Goal: Task Accomplishment & Management: Complete application form

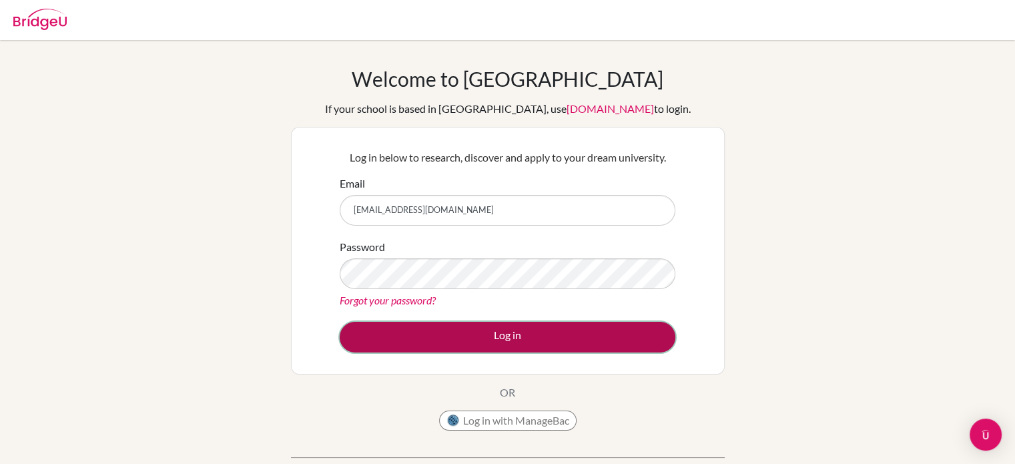
click at [416, 336] on button "Log in" at bounding box center [508, 337] width 336 height 31
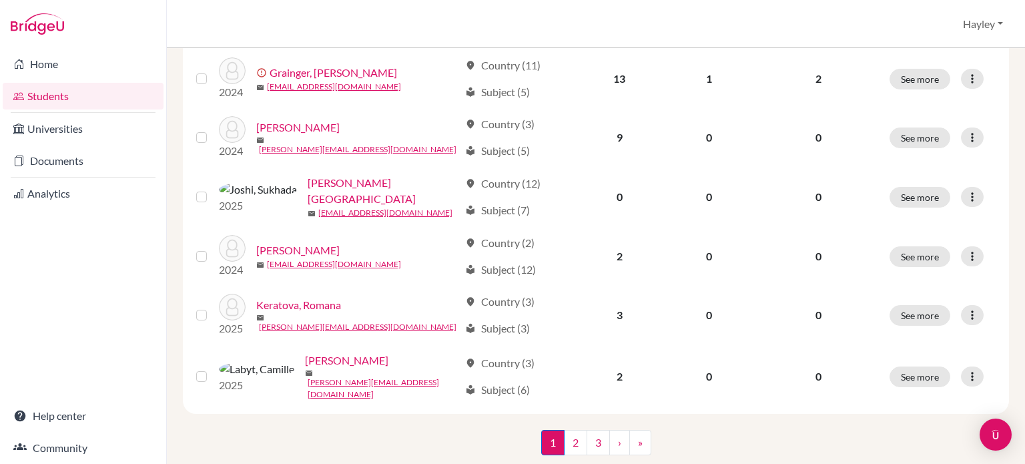
scroll to position [1058, 0]
click at [574, 428] on link "2" at bounding box center [575, 440] width 23 height 25
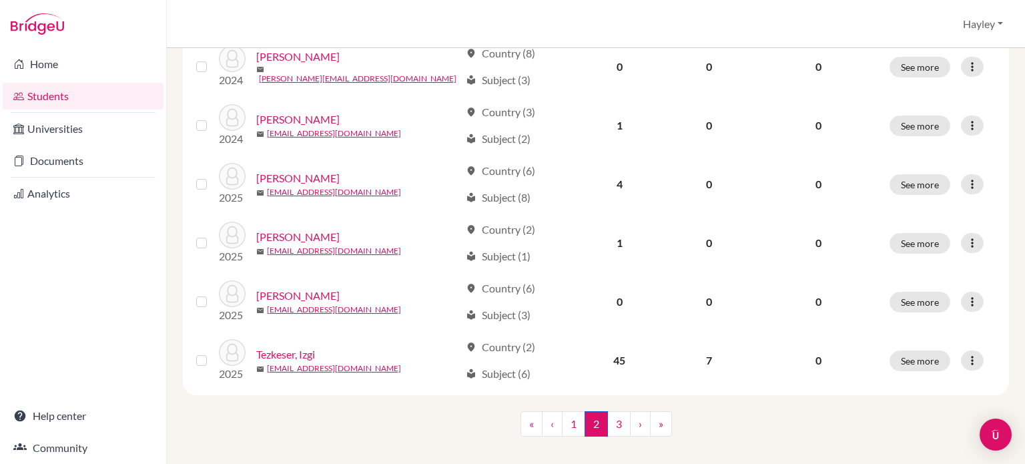
scroll to position [1062, 0]
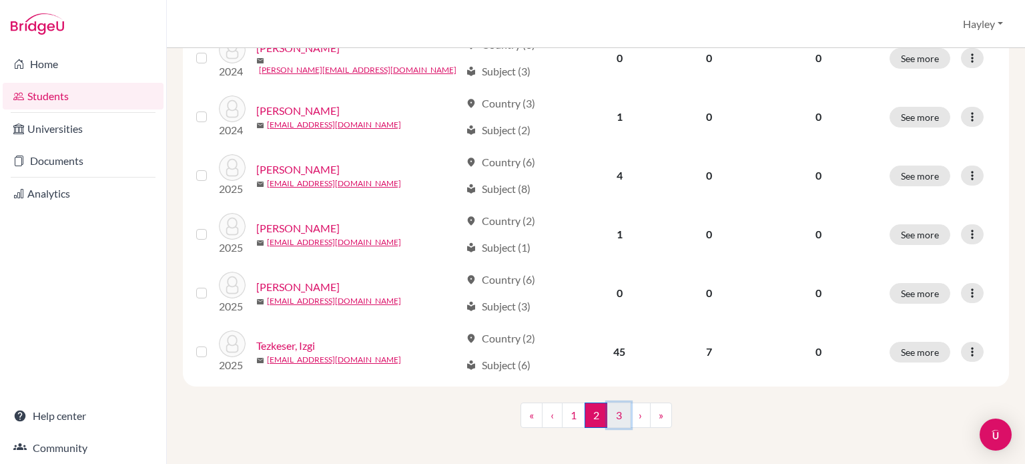
click at [613, 402] on link "3" at bounding box center [618, 414] width 23 height 25
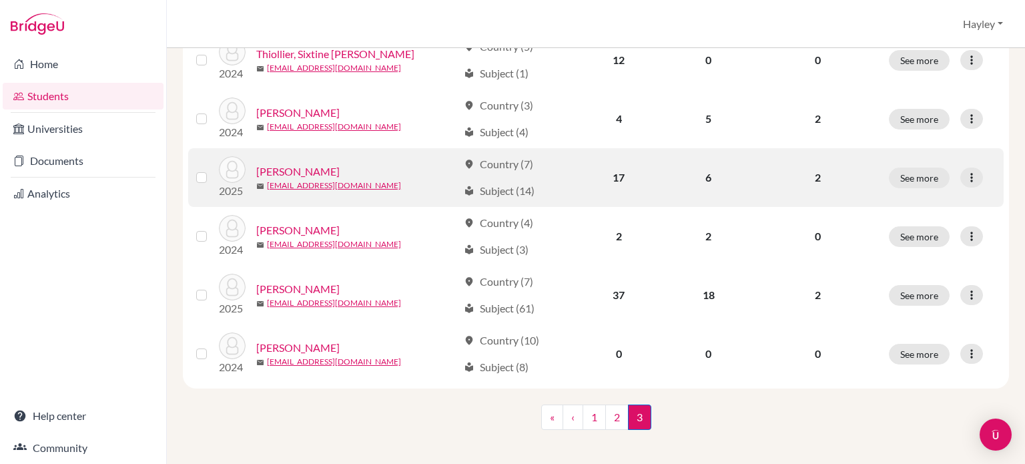
scroll to position [240, 0]
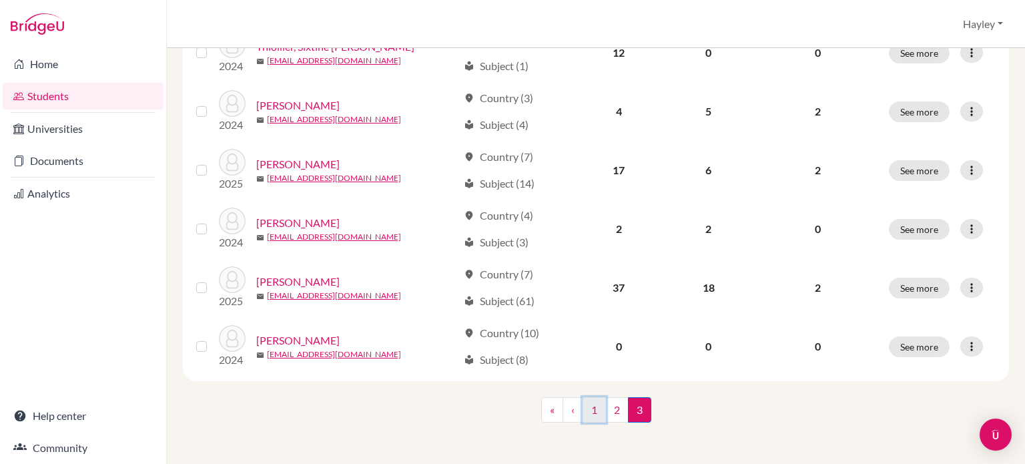
click at [583, 417] on link "1" at bounding box center [594, 409] width 23 height 25
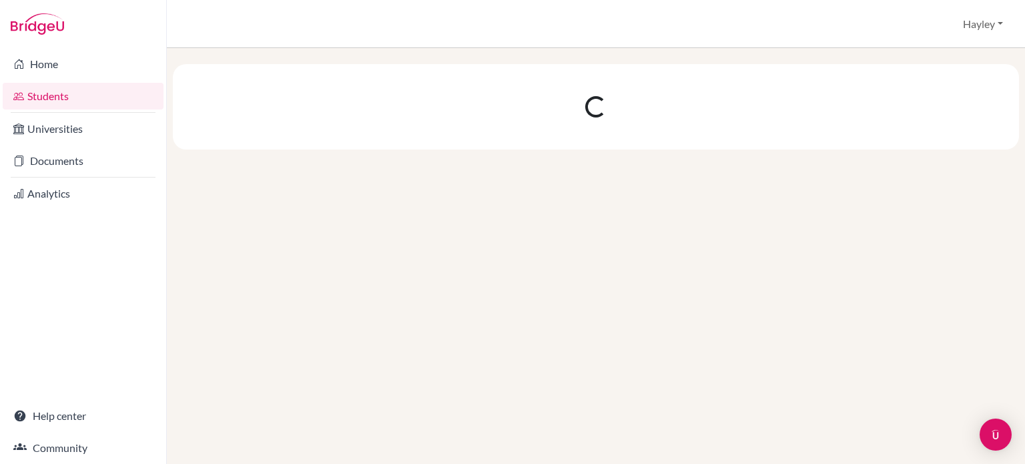
scroll to position [0, 0]
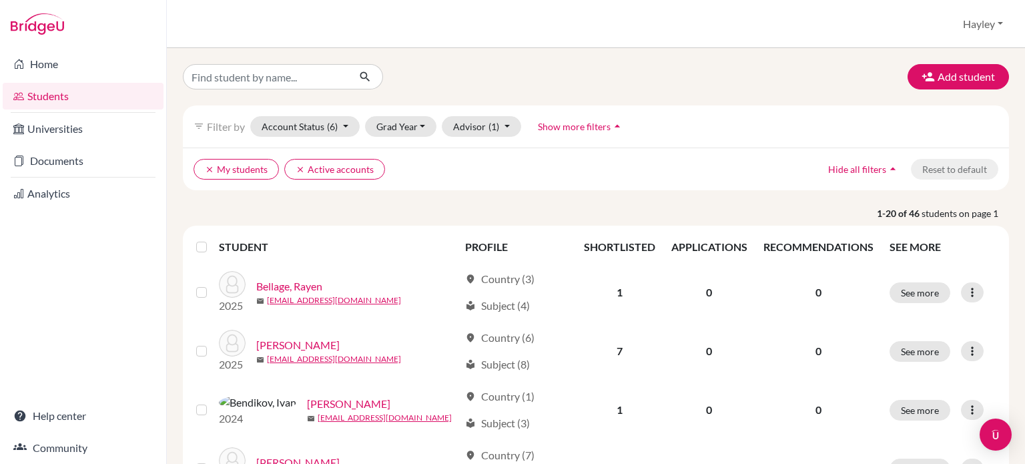
click at [433, 118] on div "Grad Year 2027 2026 2025 2024 2023 2022 2021" at bounding box center [401, 126] width 72 height 21
click at [418, 125] on button "Grad Year" at bounding box center [401, 126] width 72 height 21
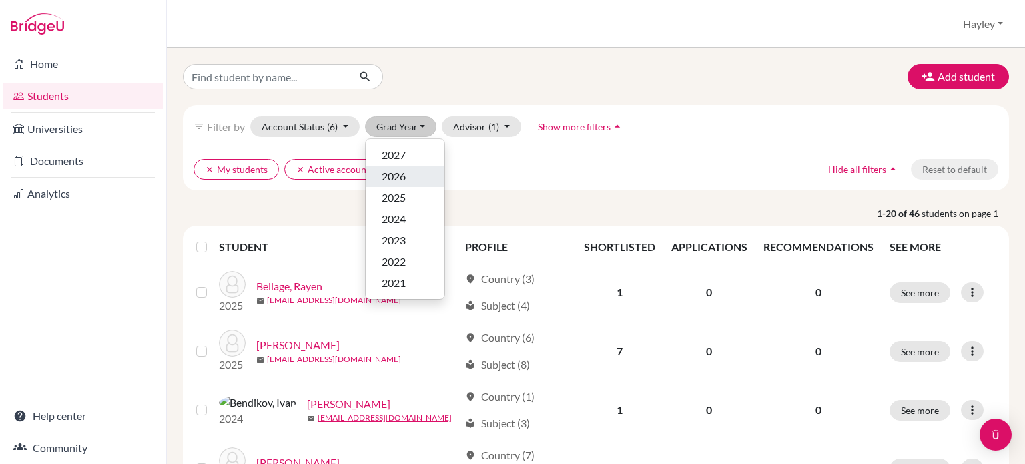
click at [406, 170] on div "2026" at bounding box center [405, 176] width 47 height 16
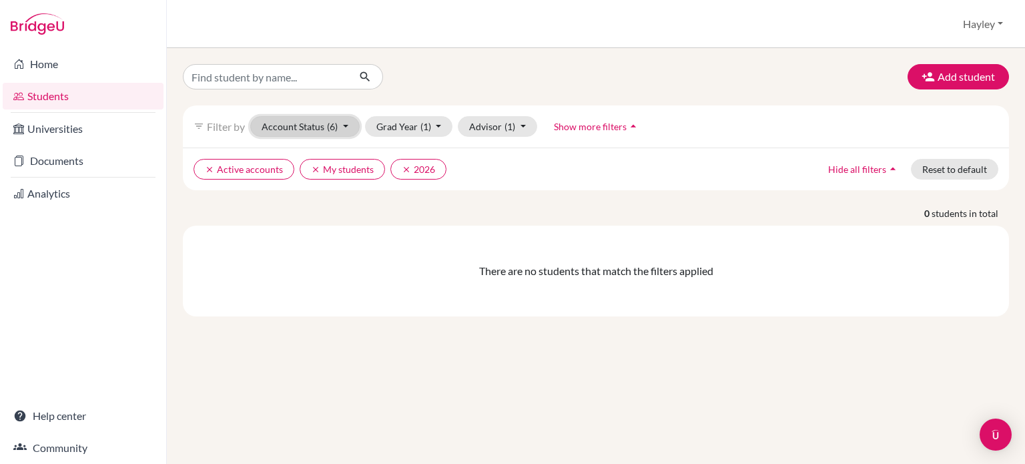
click at [342, 130] on button "Account Status (6)" at bounding box center [304, 126] width 109 height 21
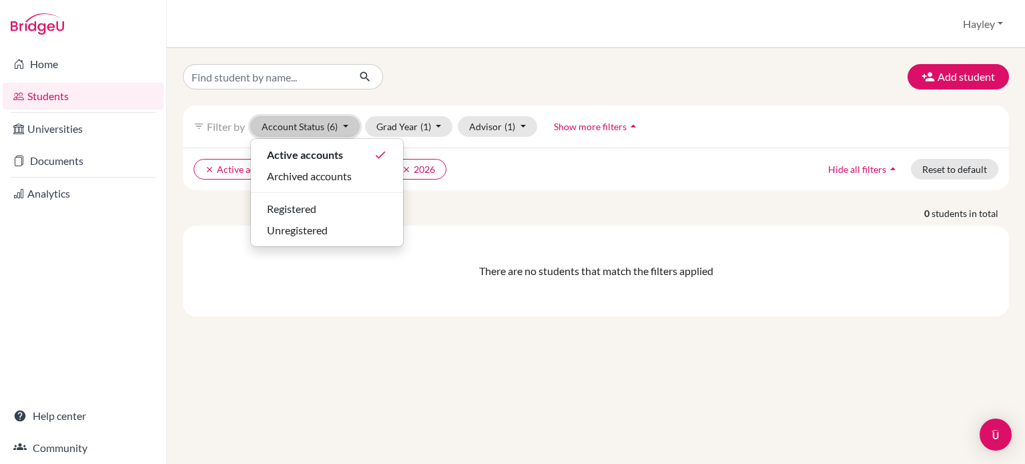
click at [334, 121] on span "(6)" at bounding box center [332, 126] width 11 height 11
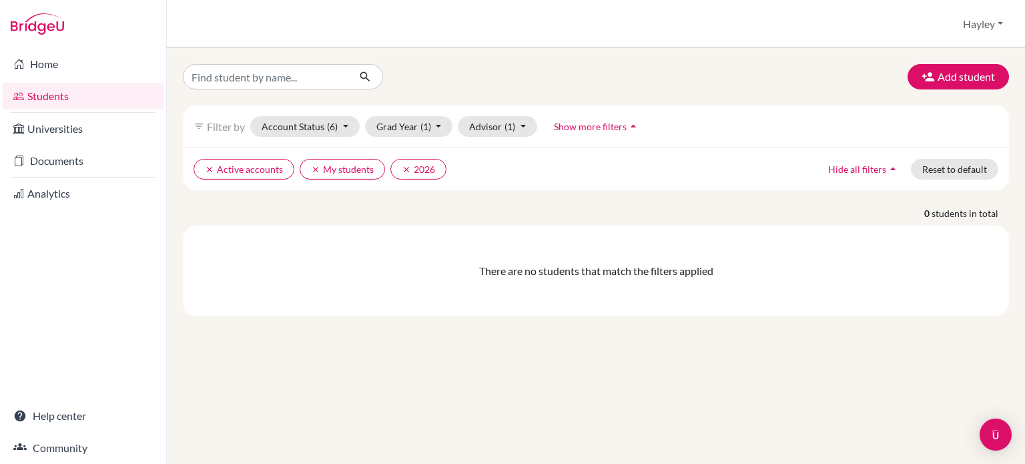
click at [451, 137] on div "filter_list Filter by Account Status (6) Active accounts done Archived accounts…" at bounding box center [596, 126] width 826 height 42
click at [440, 136] on div "filter_list Filter by Account Status (6) Active accounts done Archived accounts…" at bounding box center [596, 126] width 826 height 42
click at [439, 130] on button "Grad Year (1)" at bounding box center [409, 126] width 88 height 21
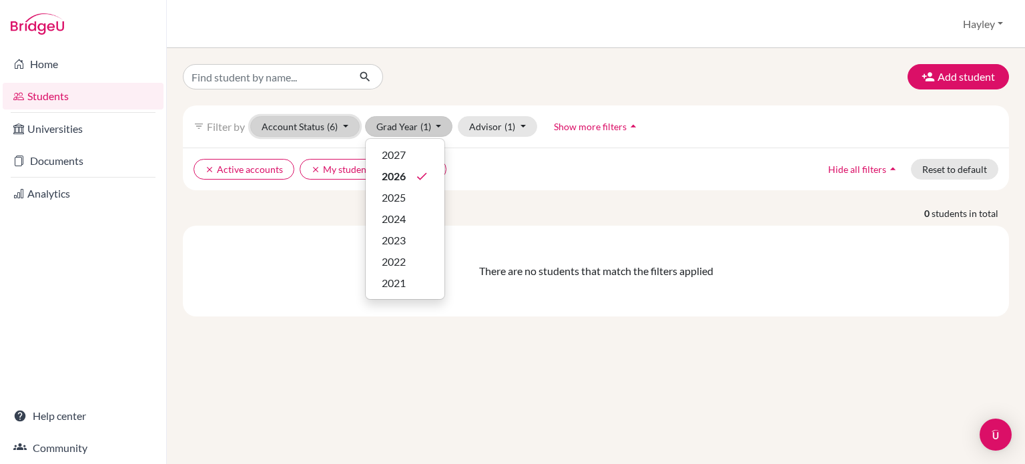
click at [324, 125] on button "Account Status (6)" at bounding box center [304, 126] width 109 height 21
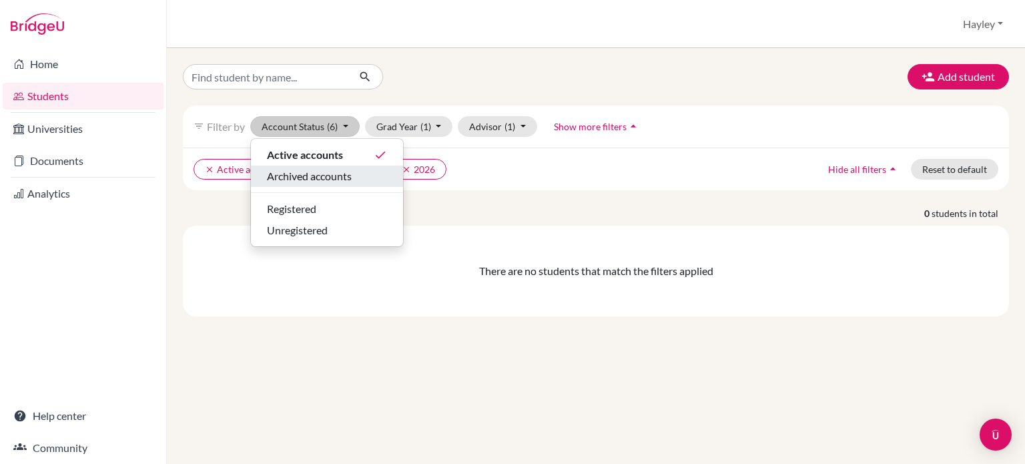
click at [336, 175] on span "Archived accounts" at bounding box center [309, 176] width 85 height 16
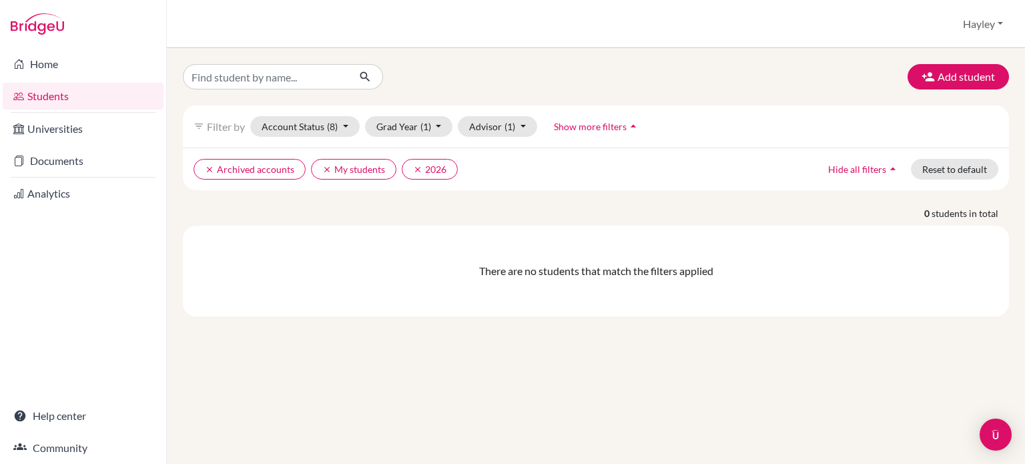
click at [434, 116] on div "Grad Year (1) 2027 2026 done 2025 2024 2023 2022 2021" at bounding box center [409, 126] width 88 height 21
click at [411, 123] on button "Grad Year (1)" at bounding box center [409, 126] width 88 height 21
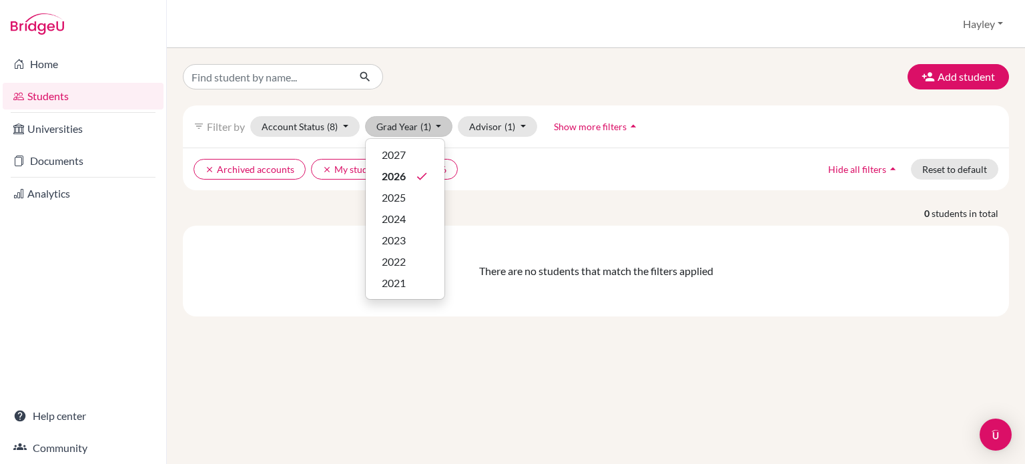
click at [628, 135] on button "Show more filters arrow_drop_up" at bounding box center [596, 126] width 109 height 21
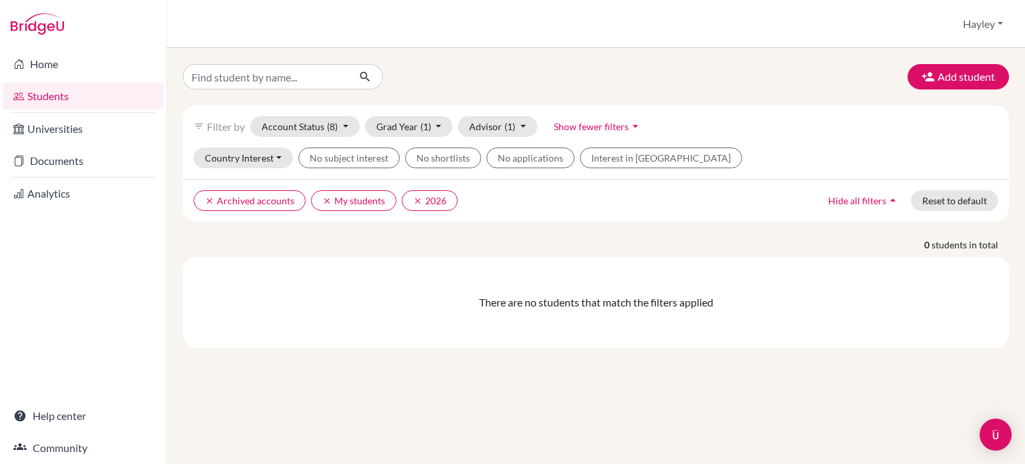
click at [623, 121] on span "Show fewer filters" at bounding box center [591, 126] width 75 height 11
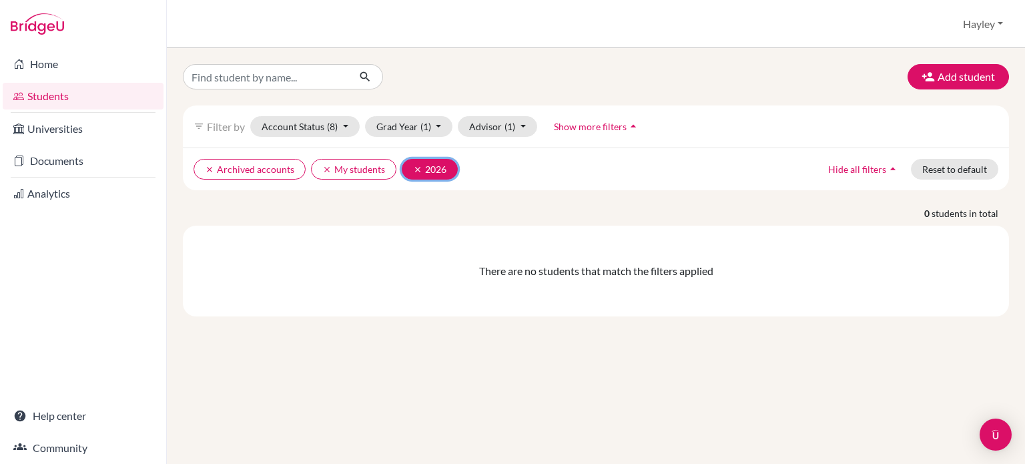
click at [417, 169] on icon "clear" at bounding box center [417, 169] width 9 height 9
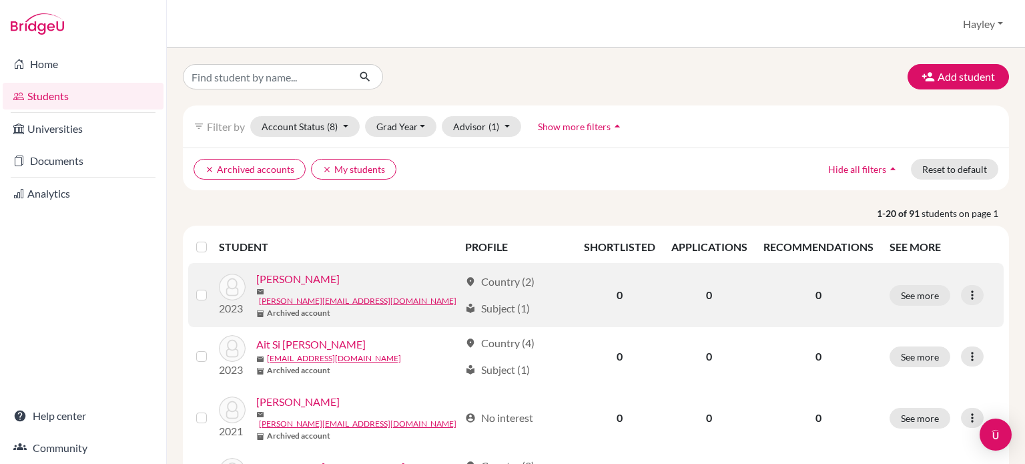
click at [305, 264] on td "2023 Ahmed-Kadi, Adam mail adama@islyon.org inventory_2 Archived account" at bounding box center [338, 295] width 238 height 64
click at [328, 271] on div "2023 Ahmed-Kadi, Adam mail adama@islyon.org inventory_2 Archived account" at bounding box center [334, 295] width 250 height 48
click at [332, 274] on link "[PERSON_NAME]" at bounding box center [297, 279] width 83 height 16
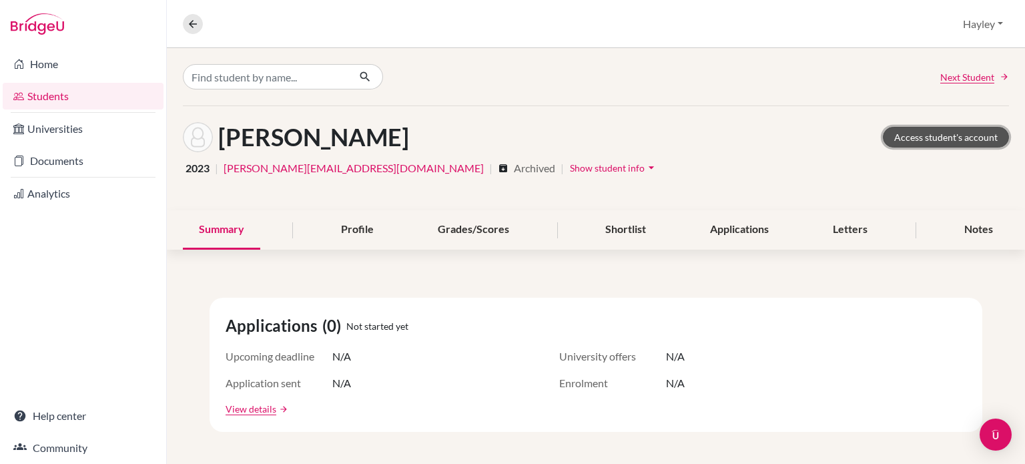
click at [928, 134] on link "Access student's account" at bounding box center [946, 137] width 126 height 21
click at [991, 26] on button "Hayley" at bounding box center [983, 23] width 52 height 25
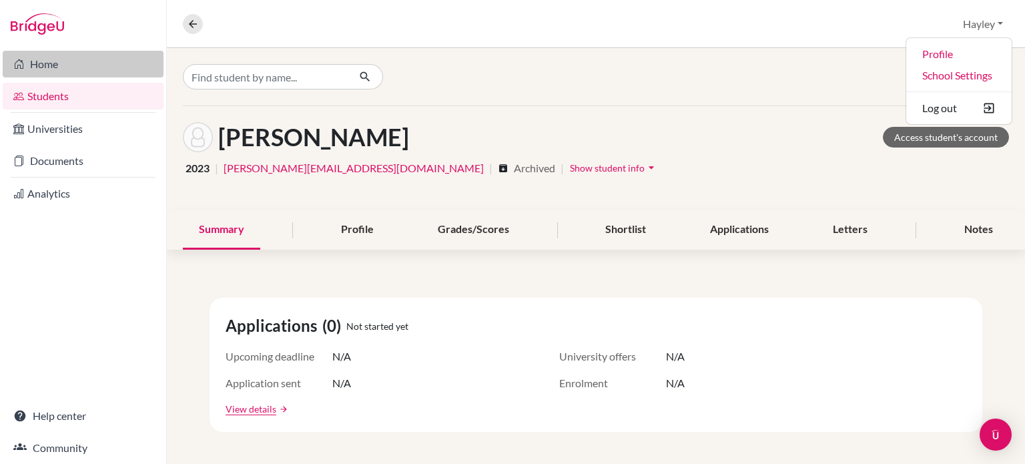
click at [41, 64] on link "Home" at bounding box center [83, 64] width 161 height 27
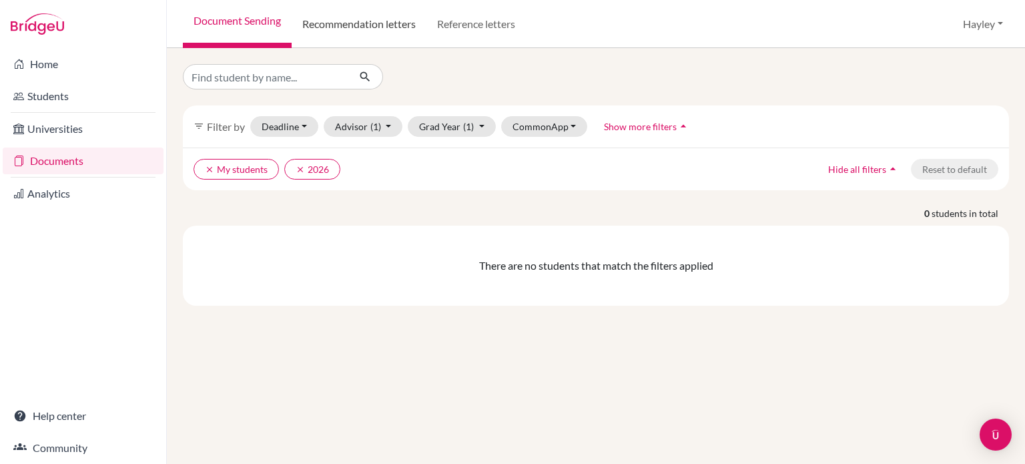
click at [355, 21] on link "Recommendation letters" at bounding box center [359, 24] width 135 height 48
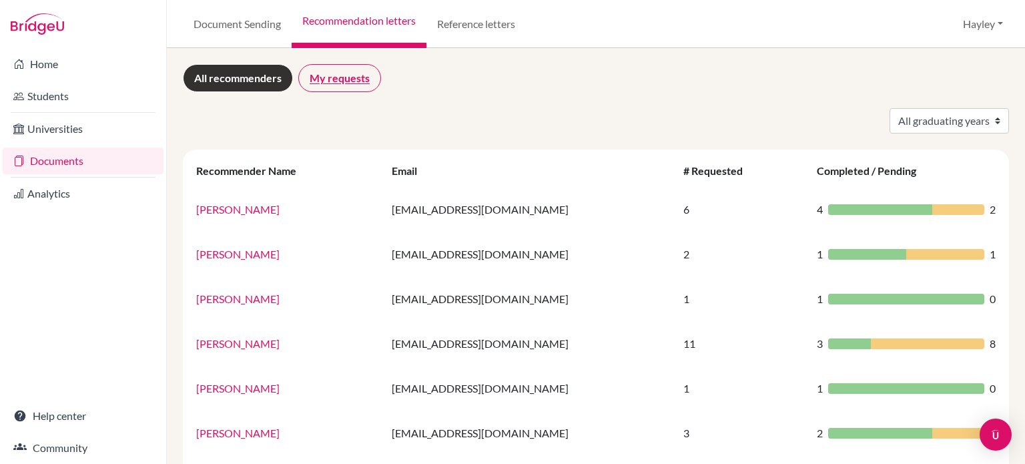
click at [343, 79] on link "My requests" at bounding box center [339, 78] width 83 height 28
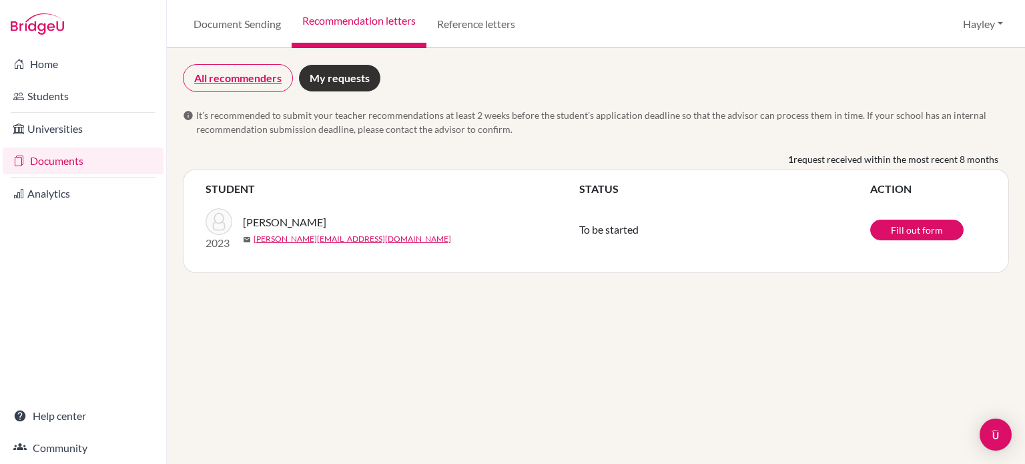
click at [214, 77] on link "All recommenders" at bounding box center [238, 78] width 110 height 28
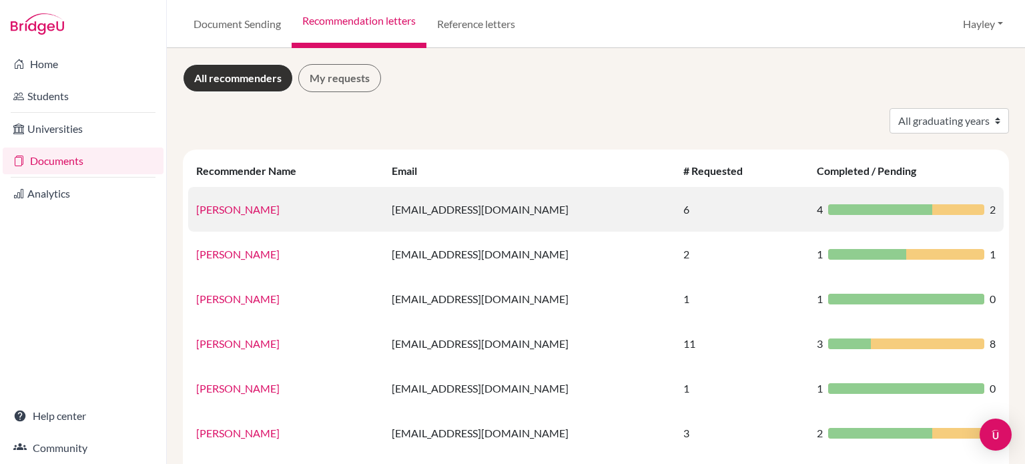
click at [440, 209] on td "[EMAIL_ADDRESS][DOMAIN_NAME]" at bounding box center [530, 209] width 292 height 45
click at [212, 210] on link "[PERSON_NAME]" at bounding box center [237, 209] width 83 height 13
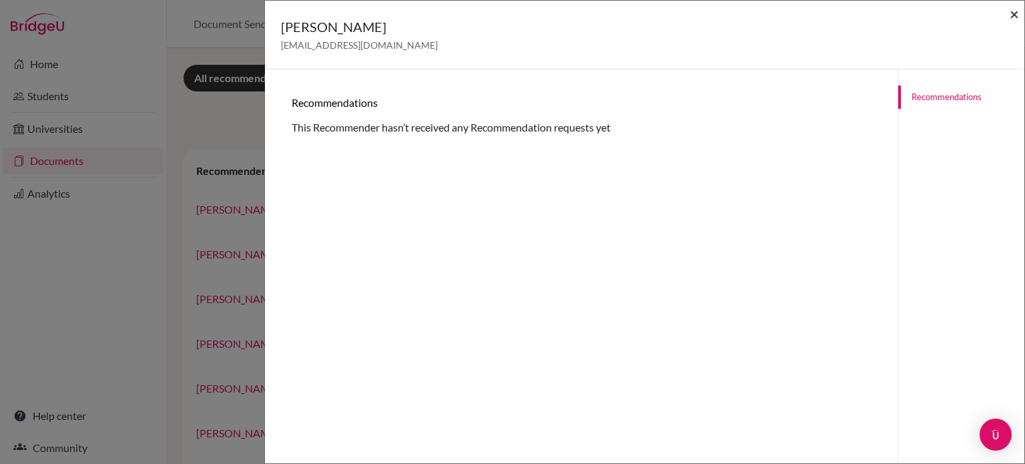
click at [1013, 17] on span "×" at bounding box center [1014, 13] width 9 height 19
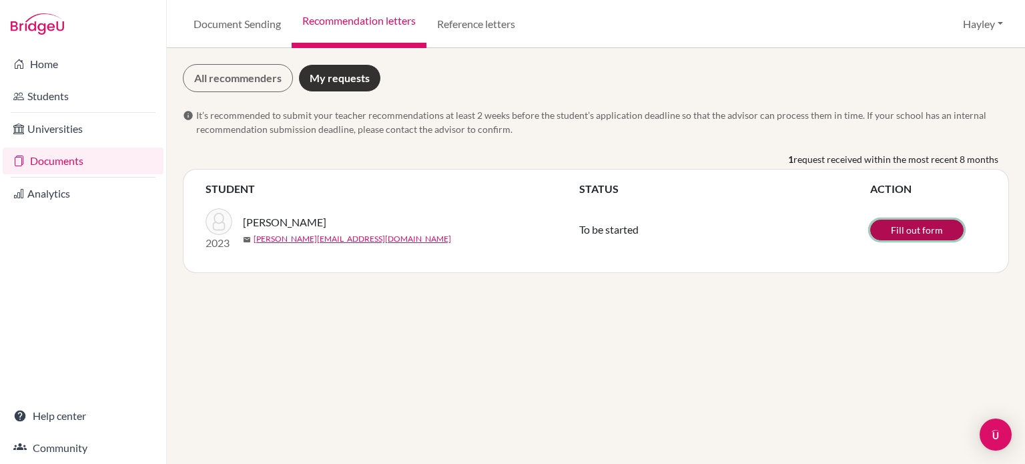
click at [902, 224] on link "Fill out form" at bounding box center [916, 230] width 93 height 21
click at [41, 151] on link "Documents" at bounding box center [83, 160] width 161 height 27
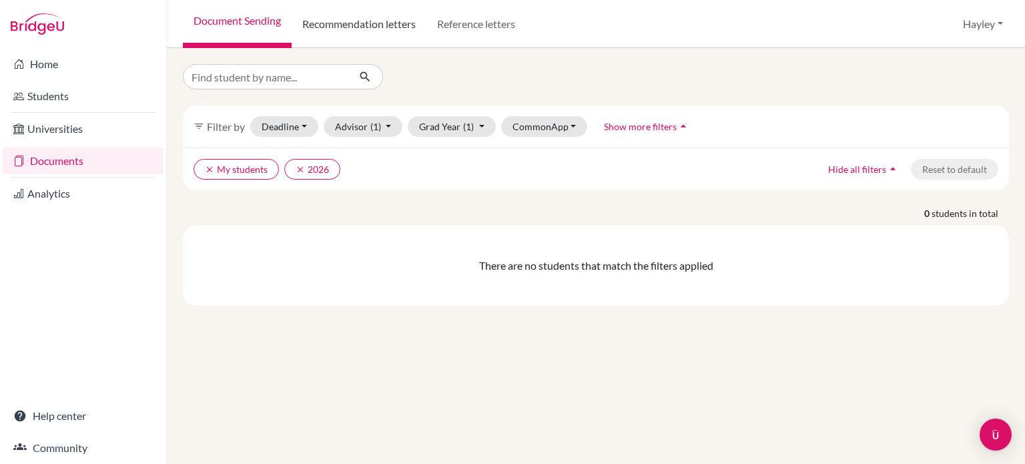
click at [348, 29] on link "Recommendation letters" at bounding box center [359, 24] width 135 height 48
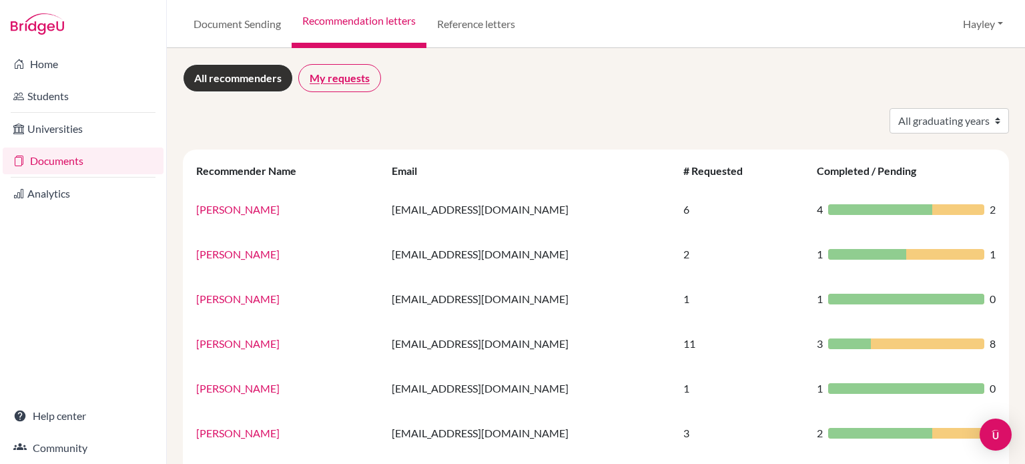
click at [332, 86] on link "My requests" at bounding box center [339, 78] width 83 height 28
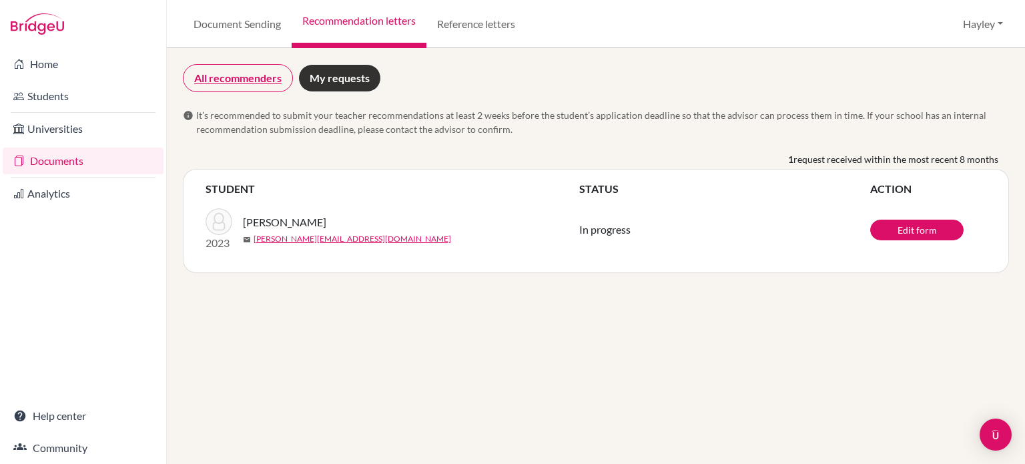
click at [272, 74] on link "All recommenders" at bounding box center [238, 78] width 110 height 28
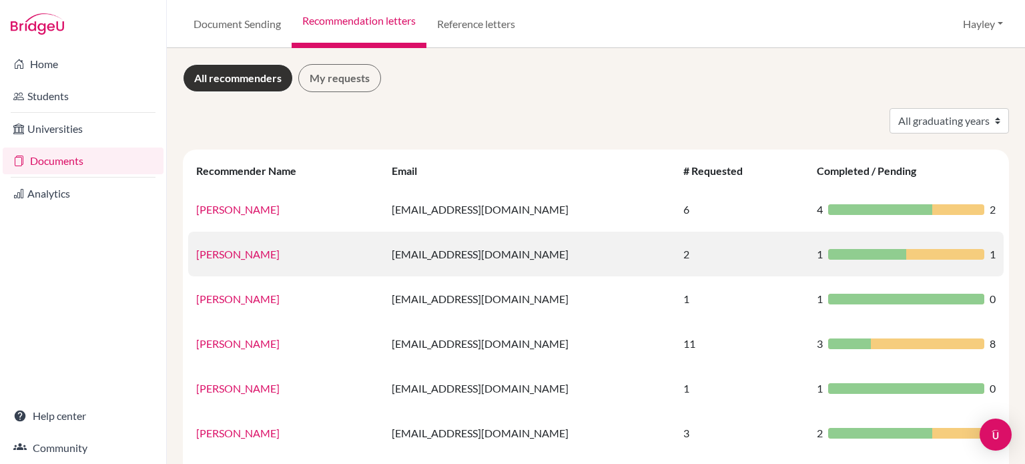
click at [222, 244] on td "[PERSON_NAME]" at bounding box center [286, 254] width 196 height 45
click at [226, 249] on link "[PERSON_NAME]" at bounding box center [237, 254] width 83 height 13
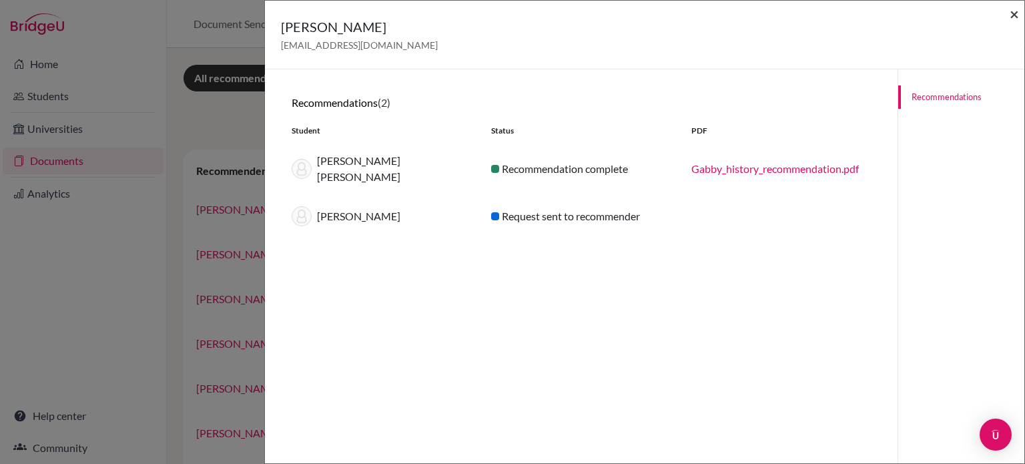
click at [1016, 17] on span "×" at bounding box center [1014, 13] width 9 height 19
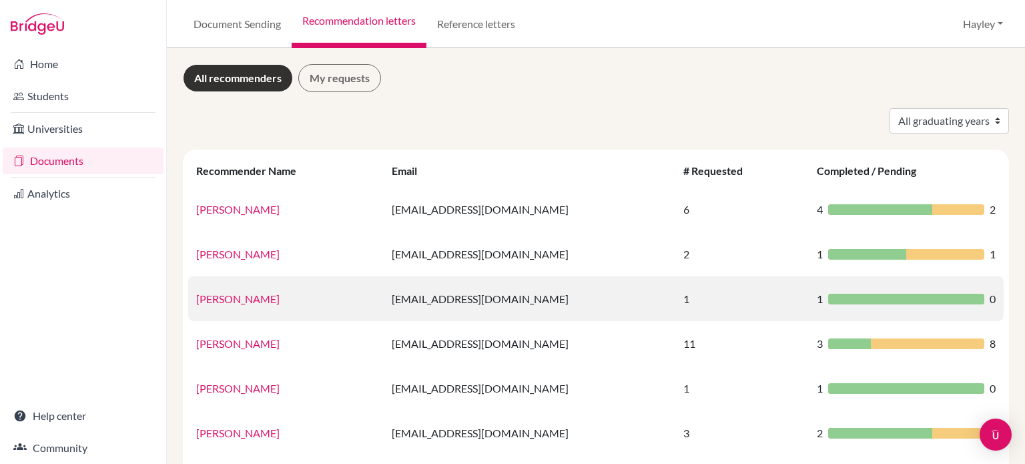
click at [224, 298] on link "Lee O'Reilly" at bounding box center [237, 298] width 83 height 13
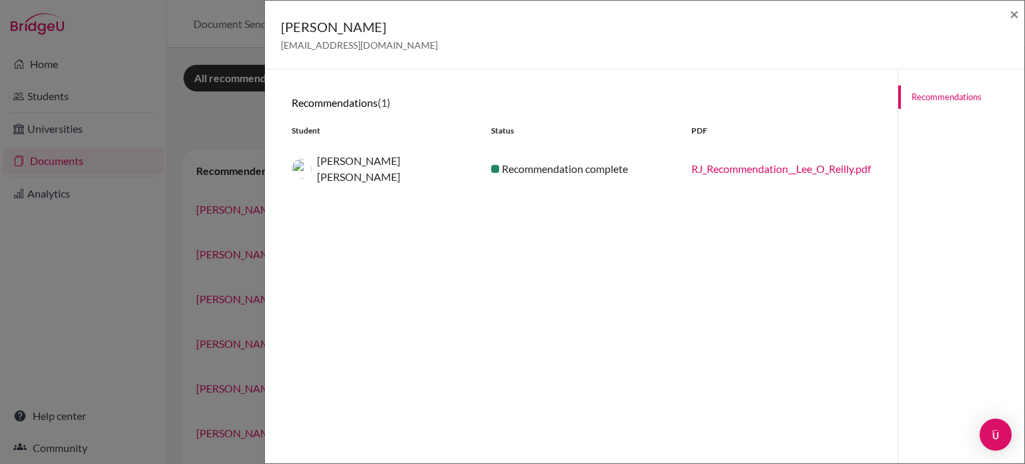
click at [1020, 13] on div "Lee O'Reilly loreilly@islyon.org ×" at bounding box center [644, 35] width 759 height 69
click at [1018, 16] on span "×" at bounding box center [1014, 13] width 9 height 19
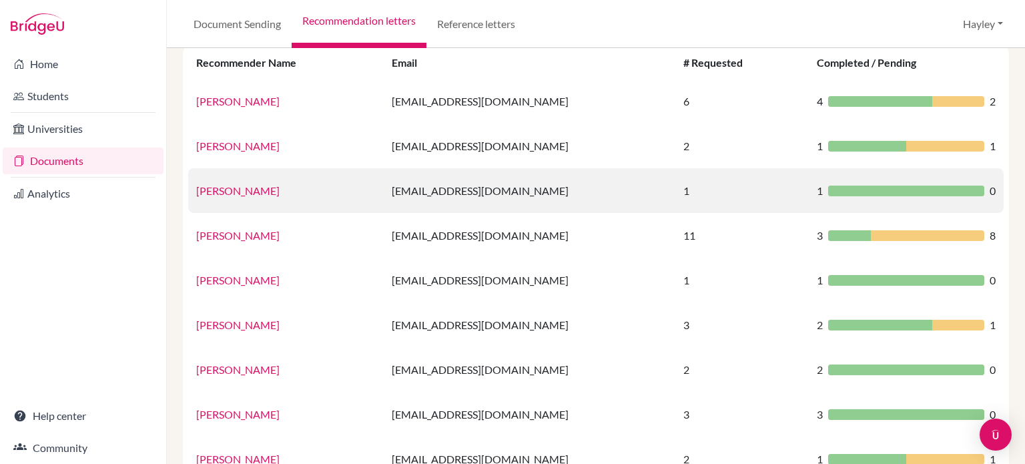
scroll to position [109, 0]
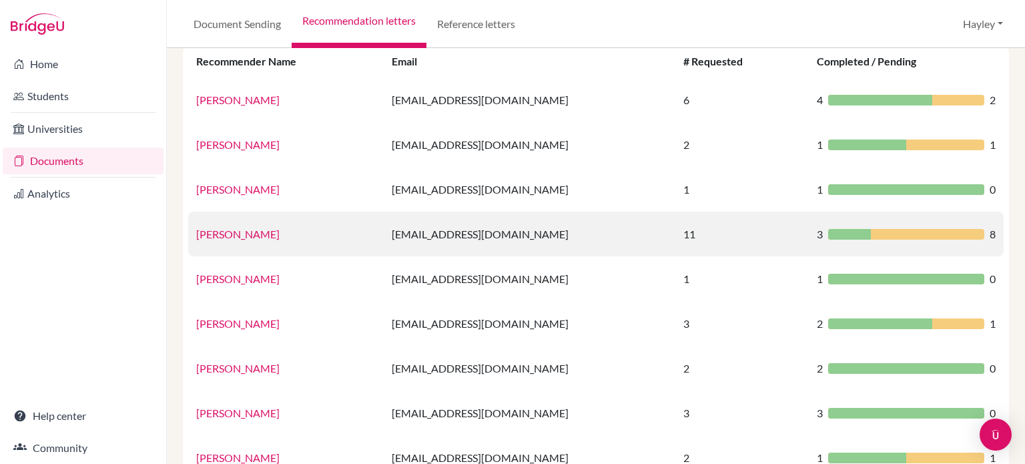
click at [245, 232] on link "Leah Slowinski" at bounding box center [237, 234] width 83 height 13
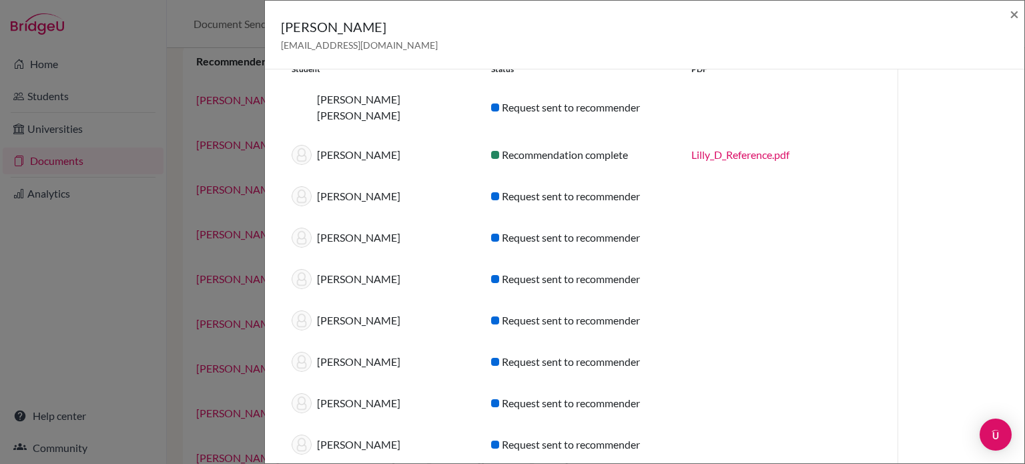
scroll to position [0, 0]
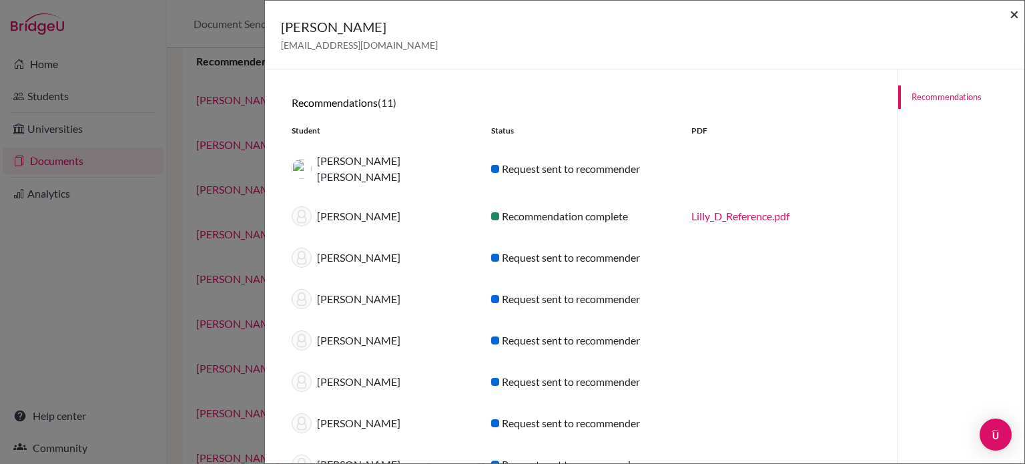
click at [1018, 13] on span "×" at bounding box center [1014, 13] width 9 height 19
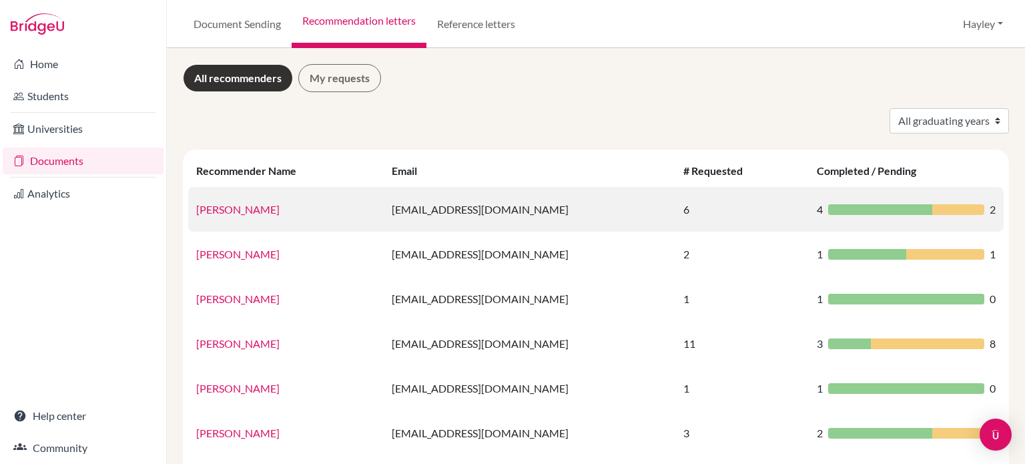
click at [232, 218] on td "[PERSON_NAME]" at bounding box center [286, 209] width 196 height 45
click at [228, 213] on link "[PERSON_NAME]" at bounding box center [237, 209] width 83 height 13
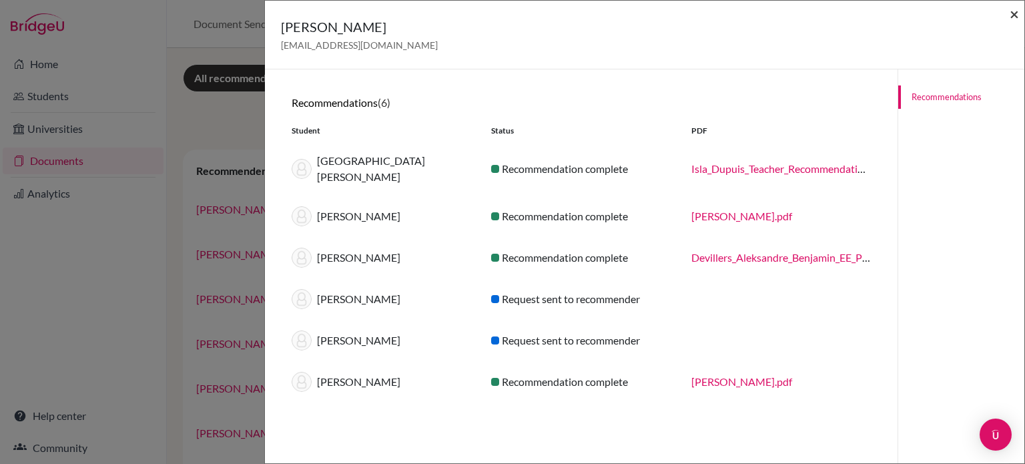
click at [1016, 10] on span "×" at bounding box center [1014, 13] width 9 height 19
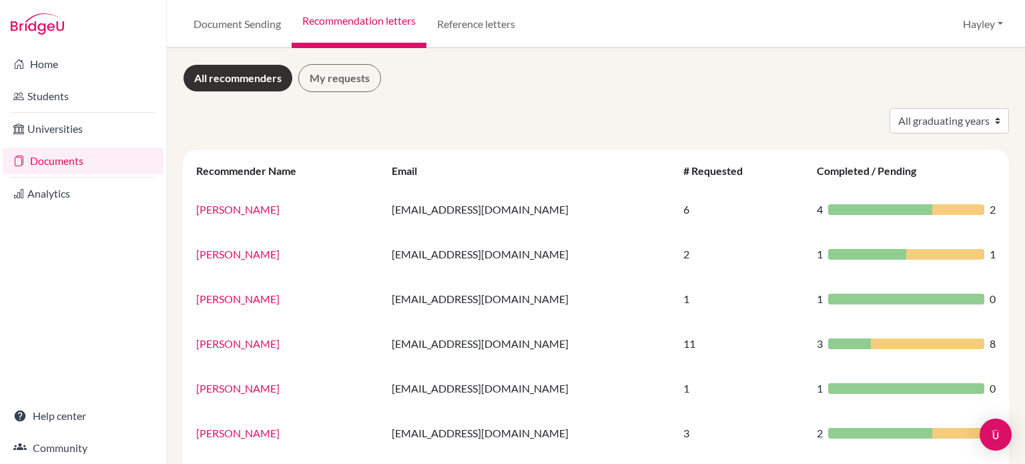
click at [777, 93] on div "All recommenders My requests All graduating years 2024 2025 Recommender Name Em…" at bounding box center [596, 374] width 826 height 620
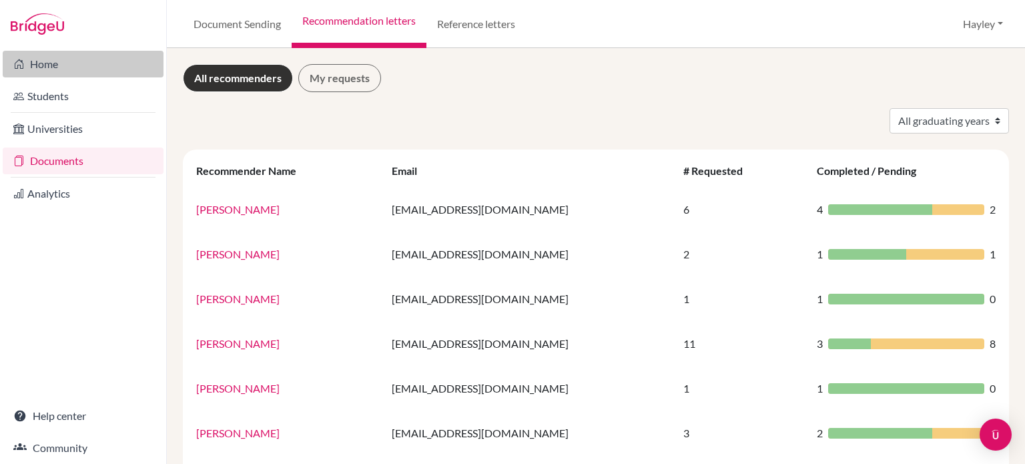
click at [31, 75] on link "Home" at bounding box center [83, 64] width 161 height 27
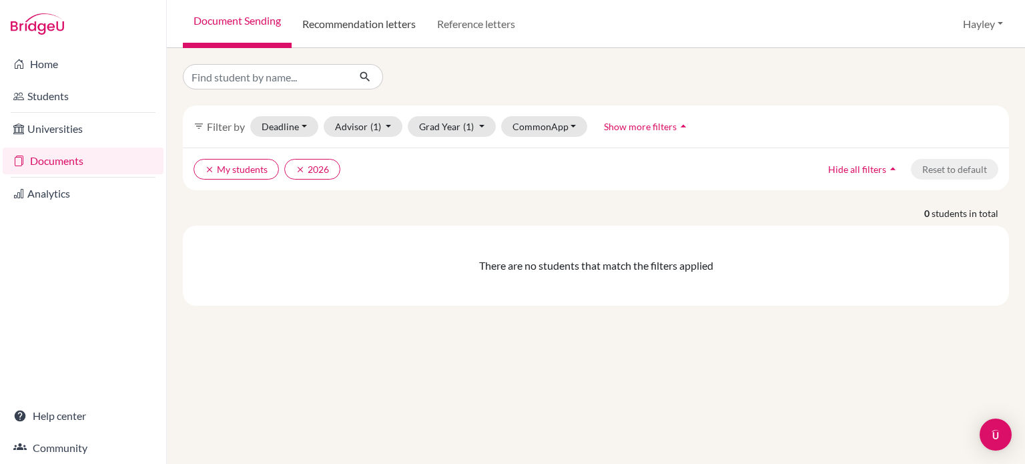
click at [344, 21] on link "Recommendation letters" at bounding box center [359, 24] width 135 height 48
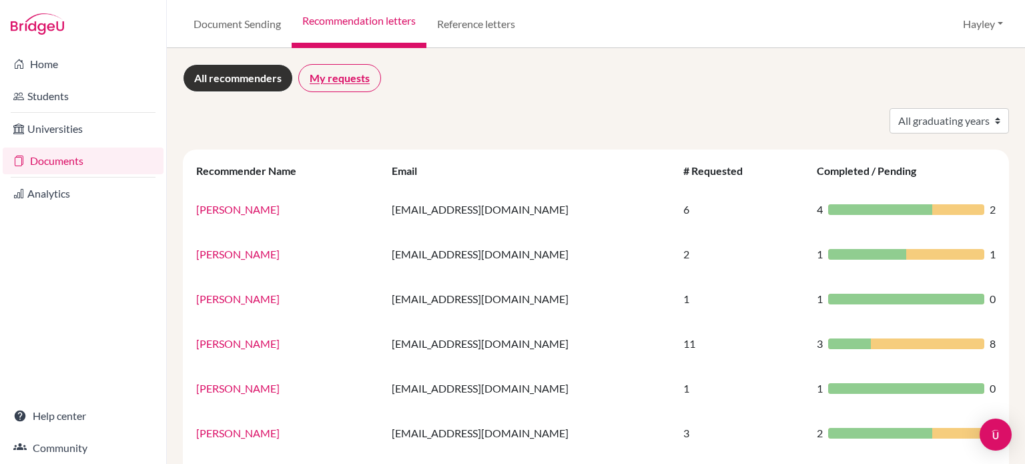
click at [361, 71] on link "My requests" at bounding box center [339, 78] width 83 height 28
